Goal: Transaction & Acquisition: Purchase product/service

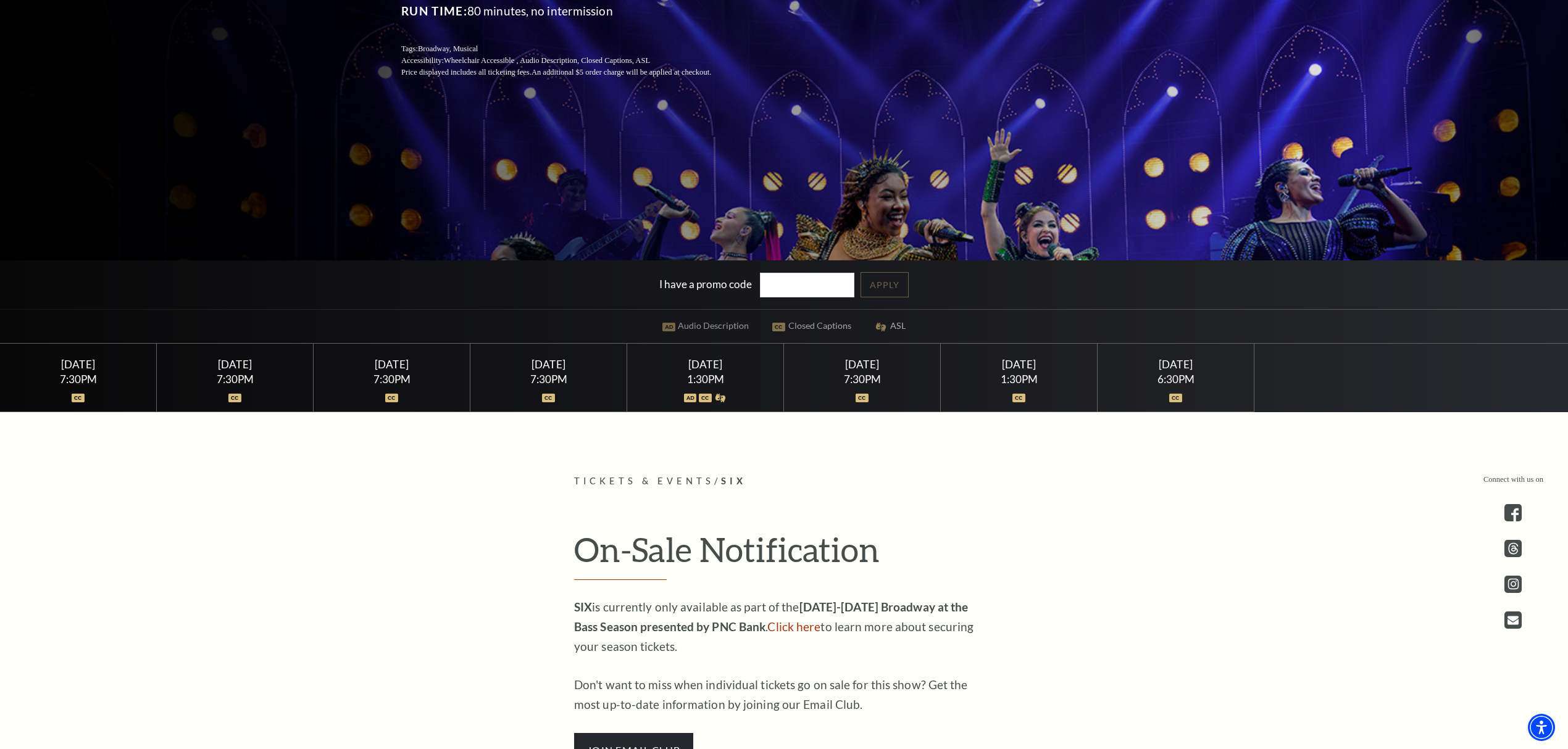
scroll to position [328, 0]
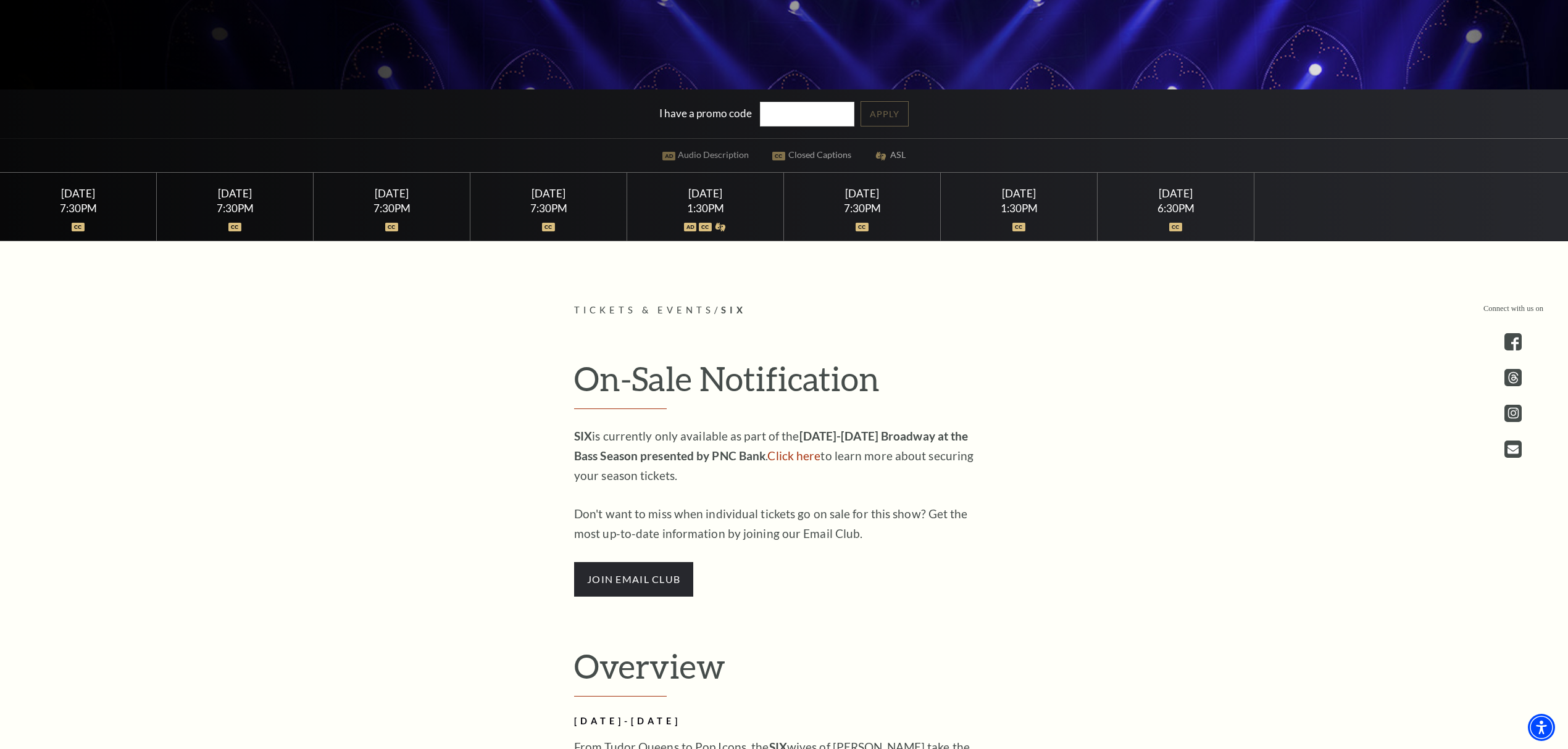
scroll to position [576, 0]
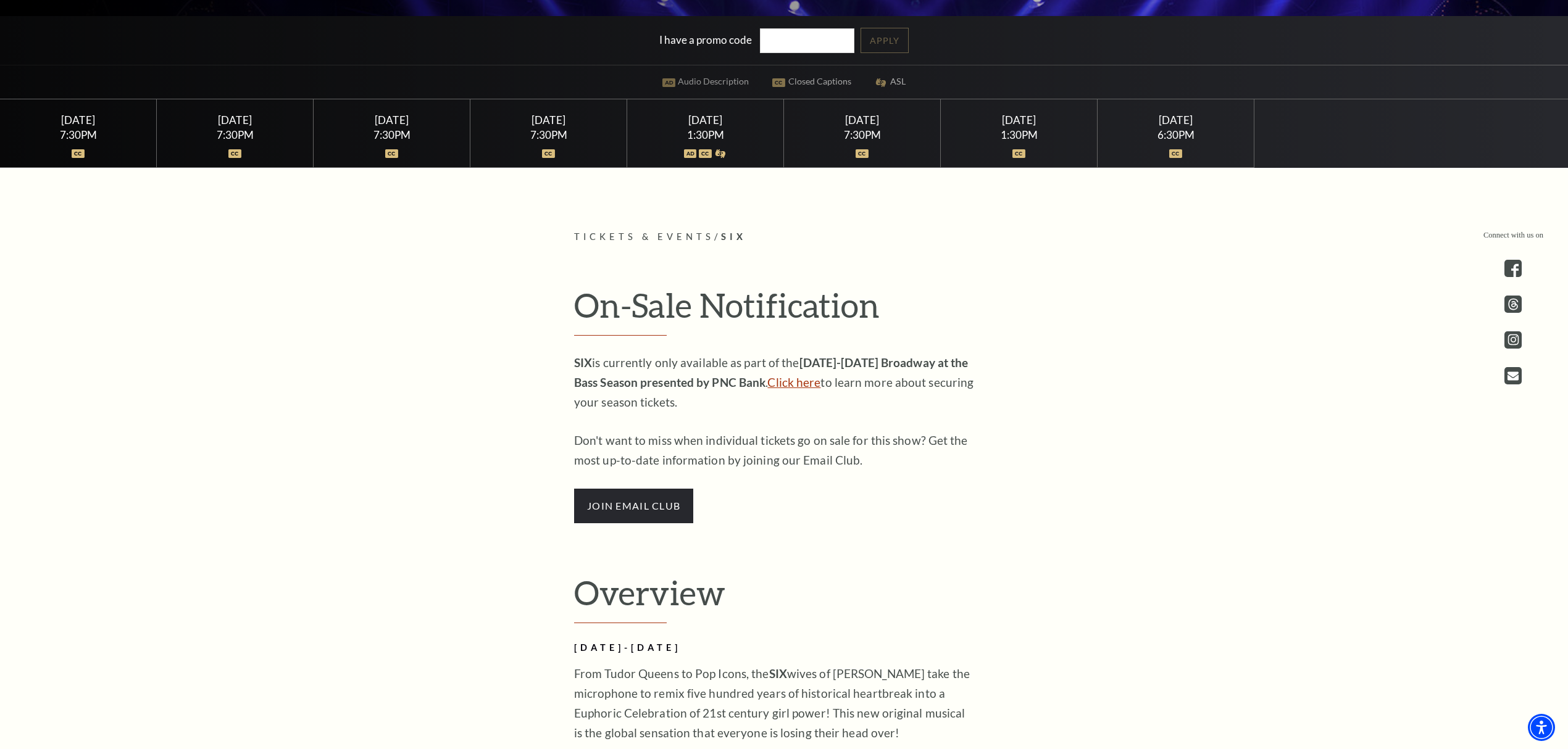
click at [777, 382] on link "Click here" at bounding box center [794, 382] width 53 height 14
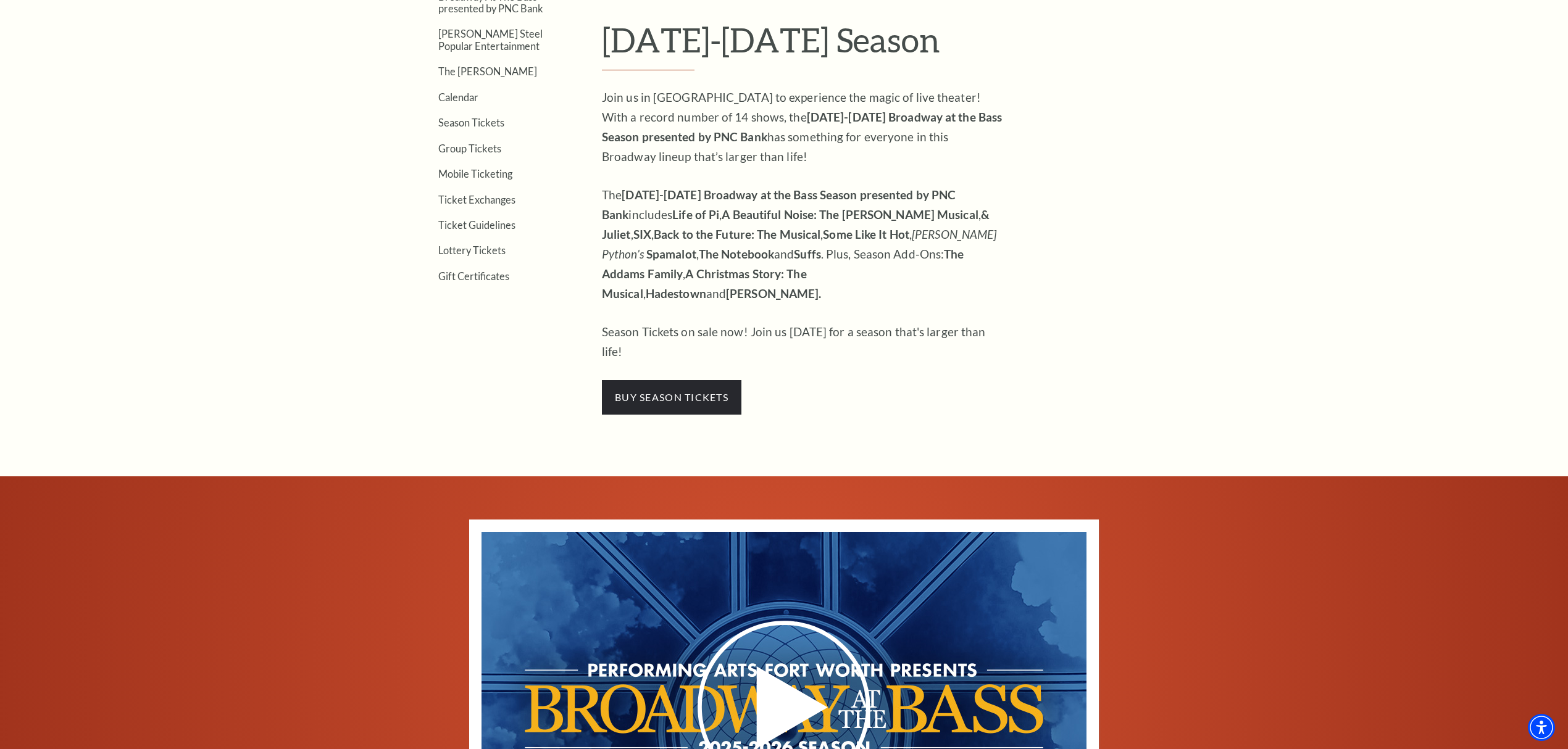
scroll to position [494, 0]
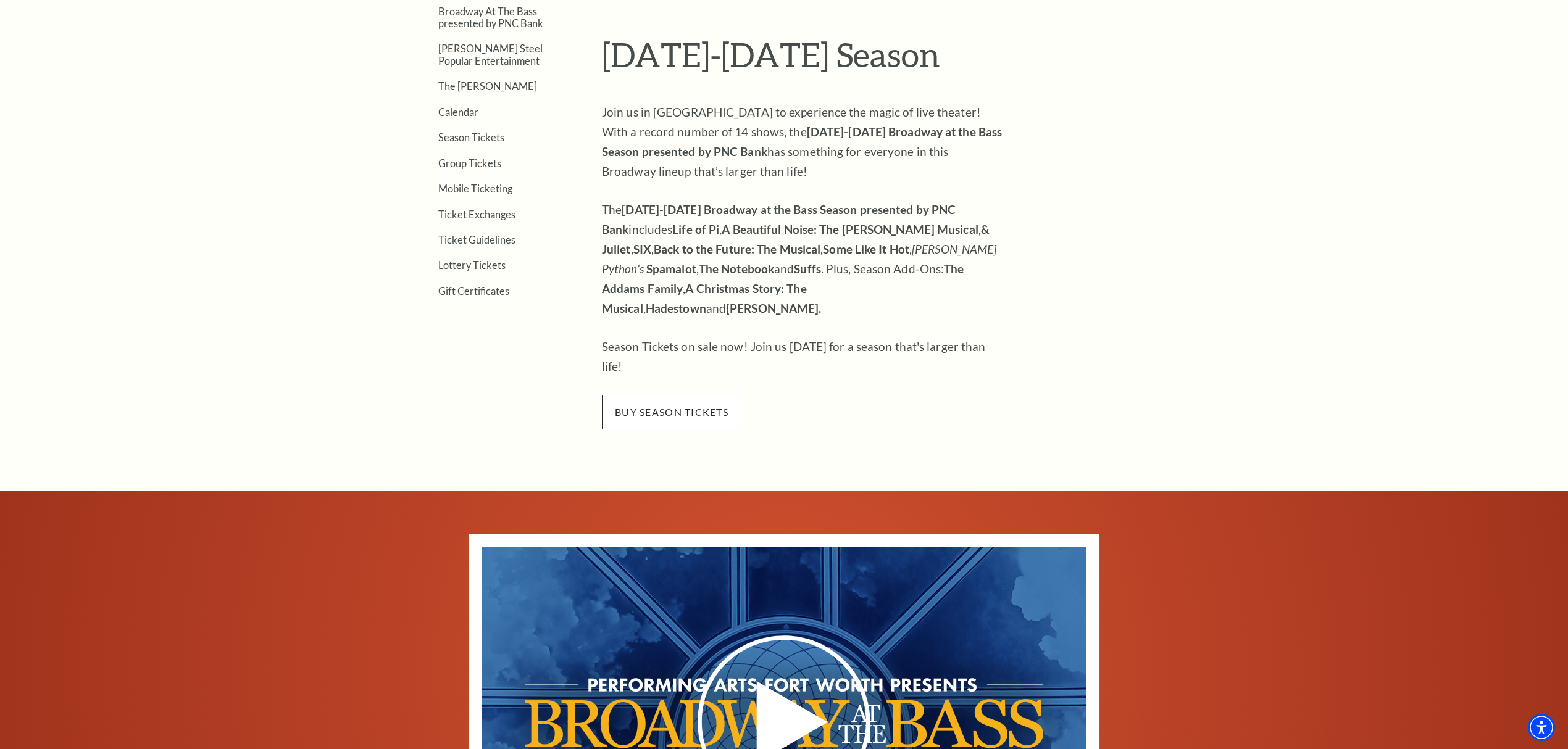
click at [705, 395] on span "buy season tickets" at bounding box center [671, 411] width 139 height 34
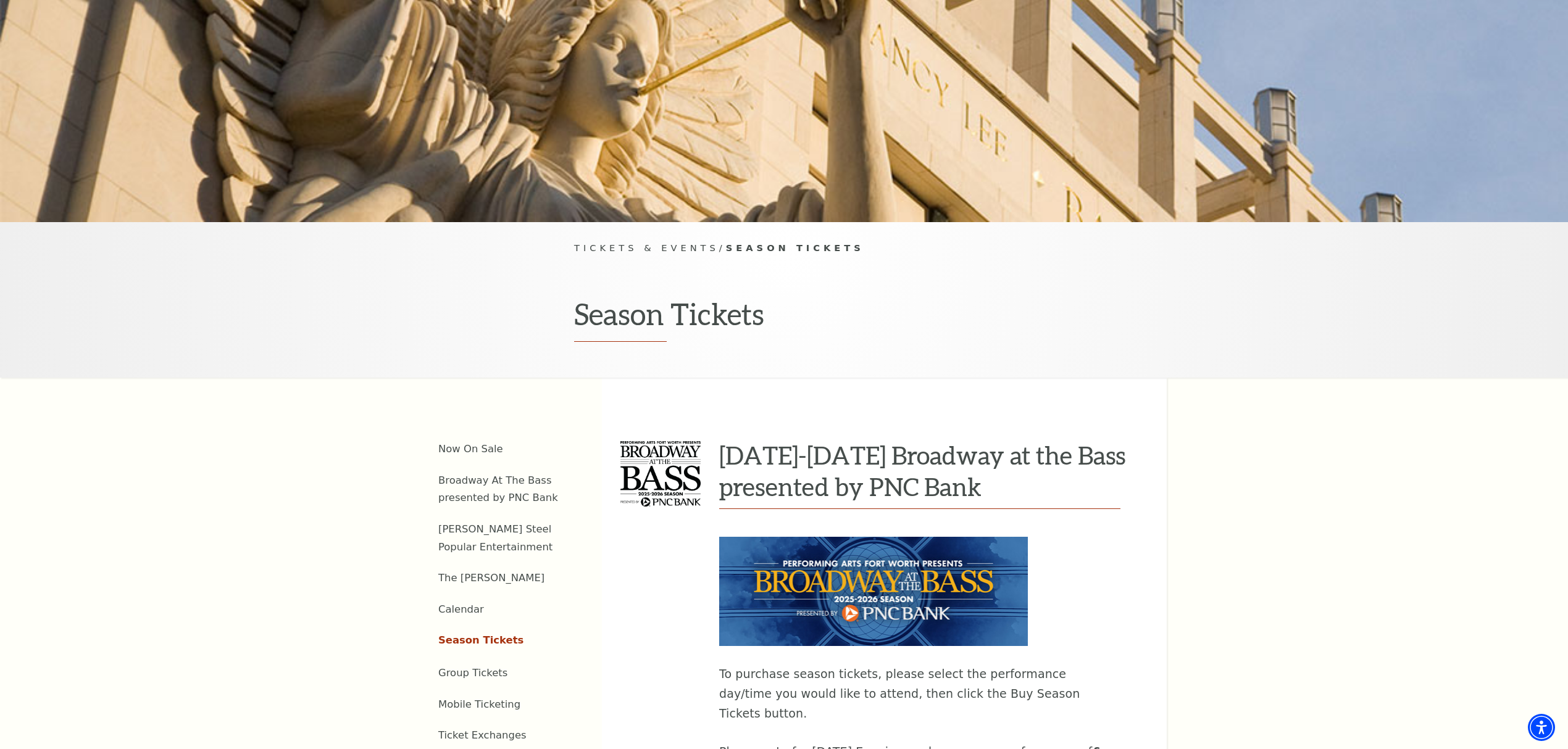
scroll to position [411, 0]
